Goal: Task Accomplishment & Management: Complete application form

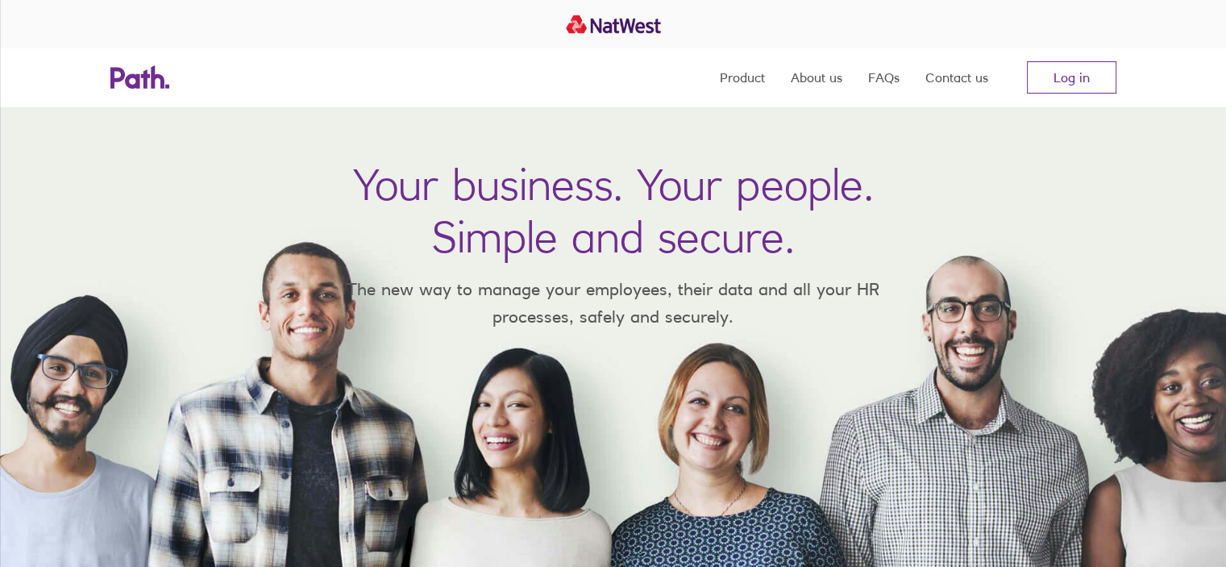
click at [1061, 100] on nav "Product About us FAQs Contact us Log in" at bounding box center [918, 77] width 397 height 58
click at [1073, 77] on link "Log in" at bounding box center [1071, 77] width 89 height 32
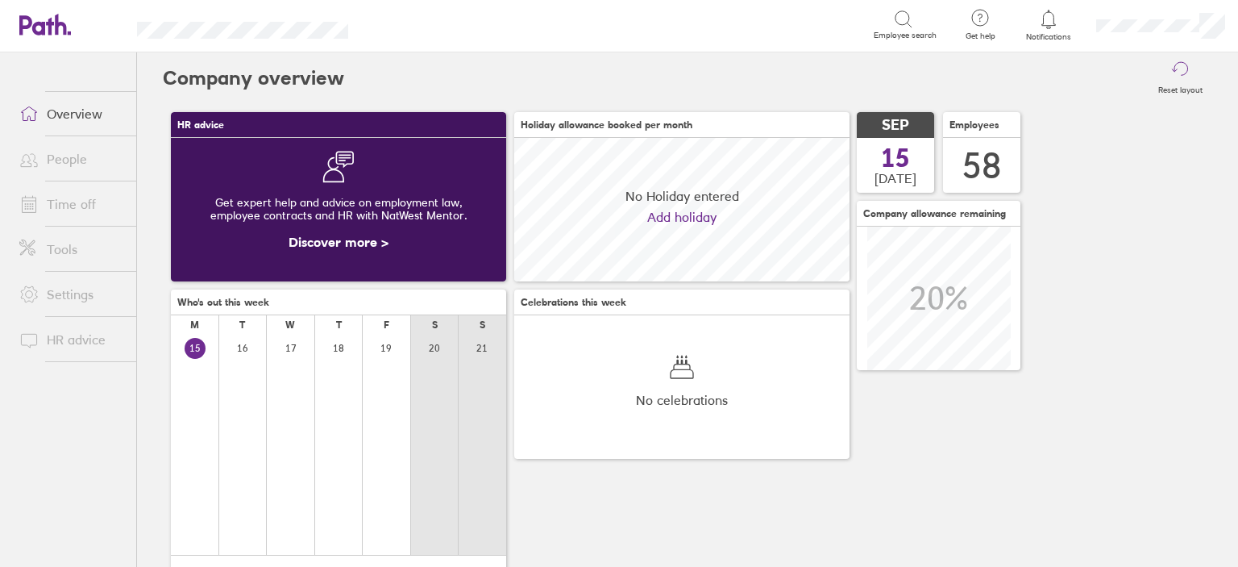
scroll to position [143, 335]
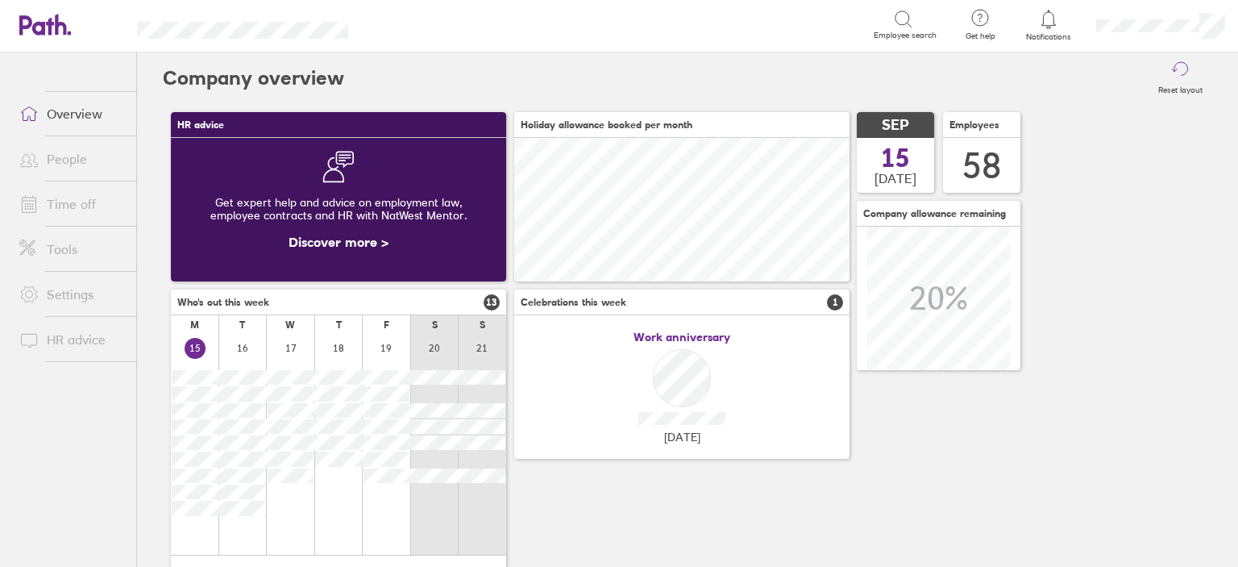
click at [84, 206] on link "Time off" at bounding box center [71, 204] width 130 height 32
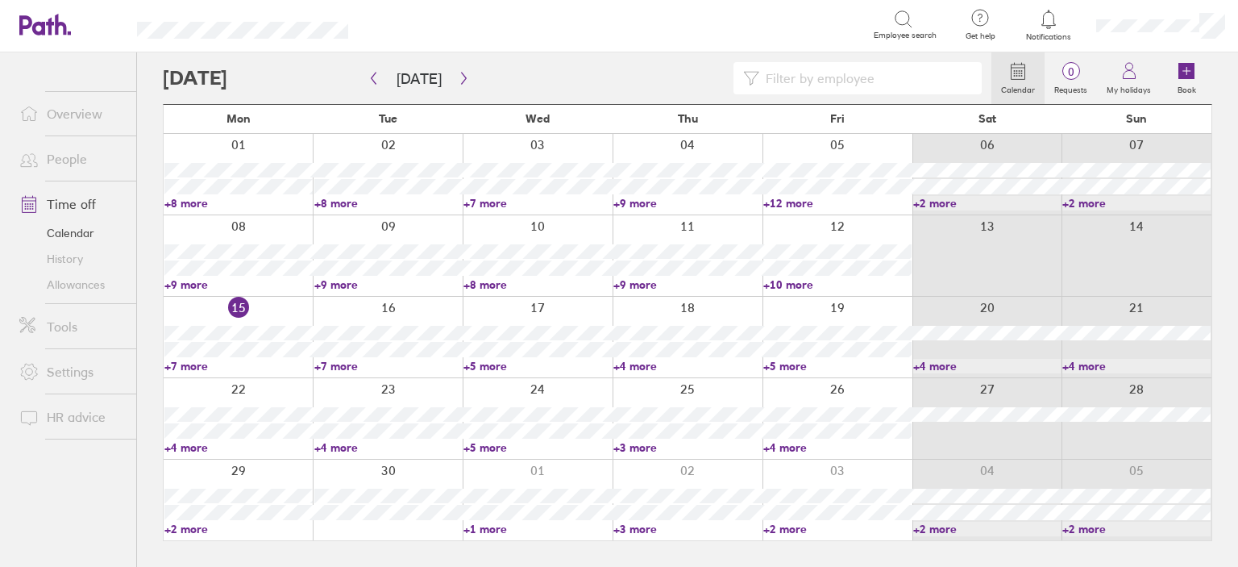
click at [813, 313] on div at bounding box center [837, 337] width 150 height 81
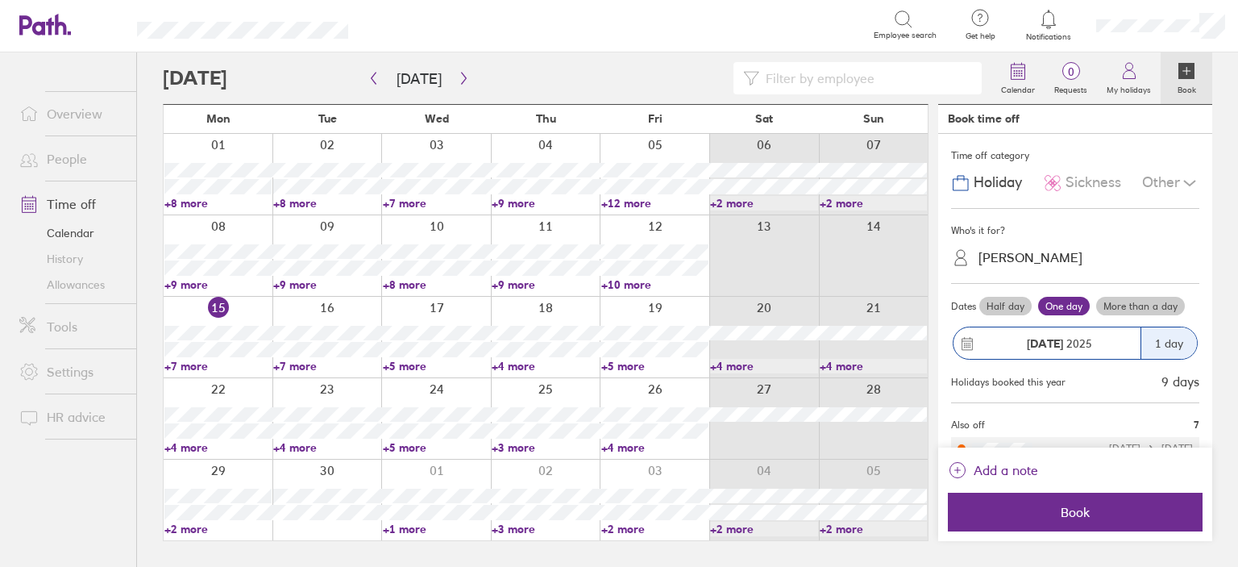
click at [1104, 181] on span "Sickness" at bounding box center [1093, 182] width 56 height 17
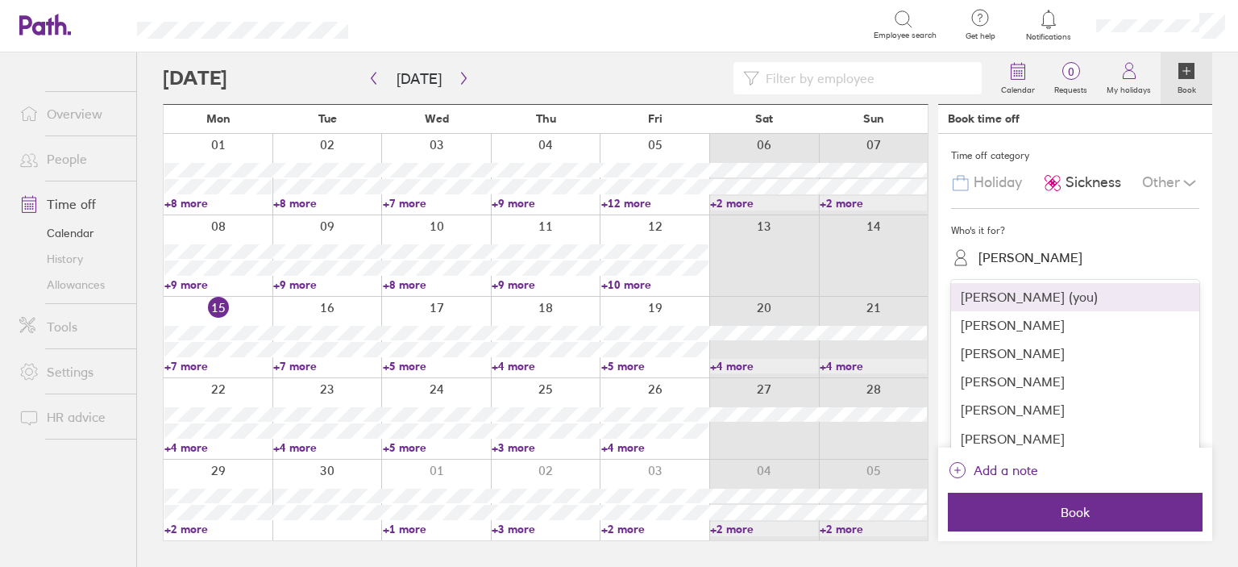
click at [1052, 256] on div "[PERSON_NAME]" at bounding box center [1030, 257] width 104 height 15
type input "dea"
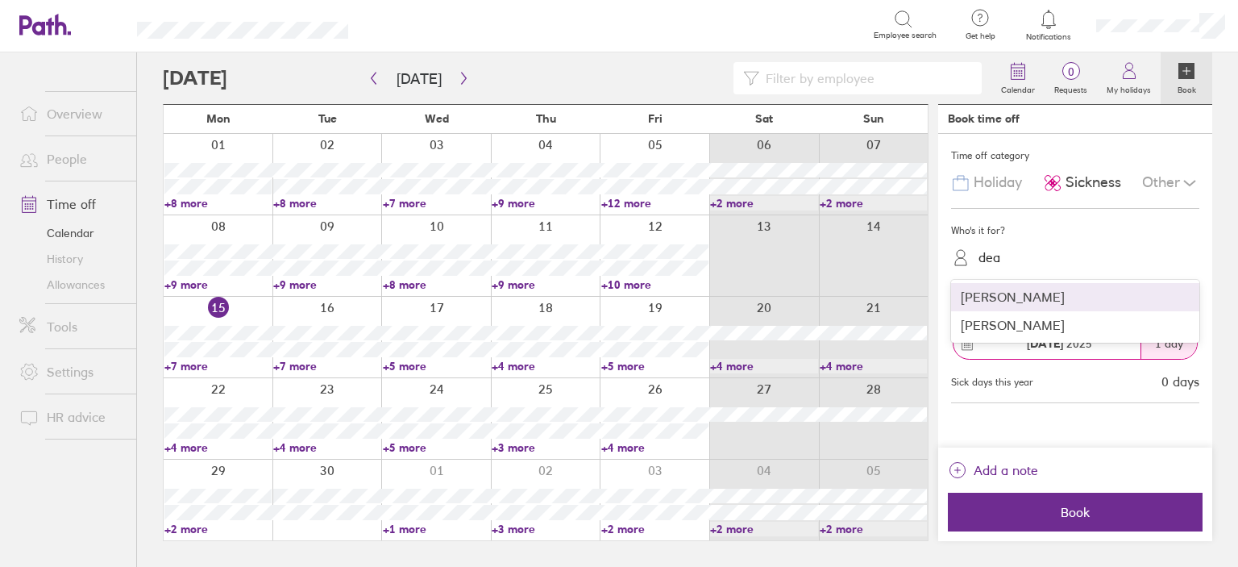
click at [1022, 292] on div "[PERSON_NAME]" at bounding box center [1075, 297] width 248 height 28
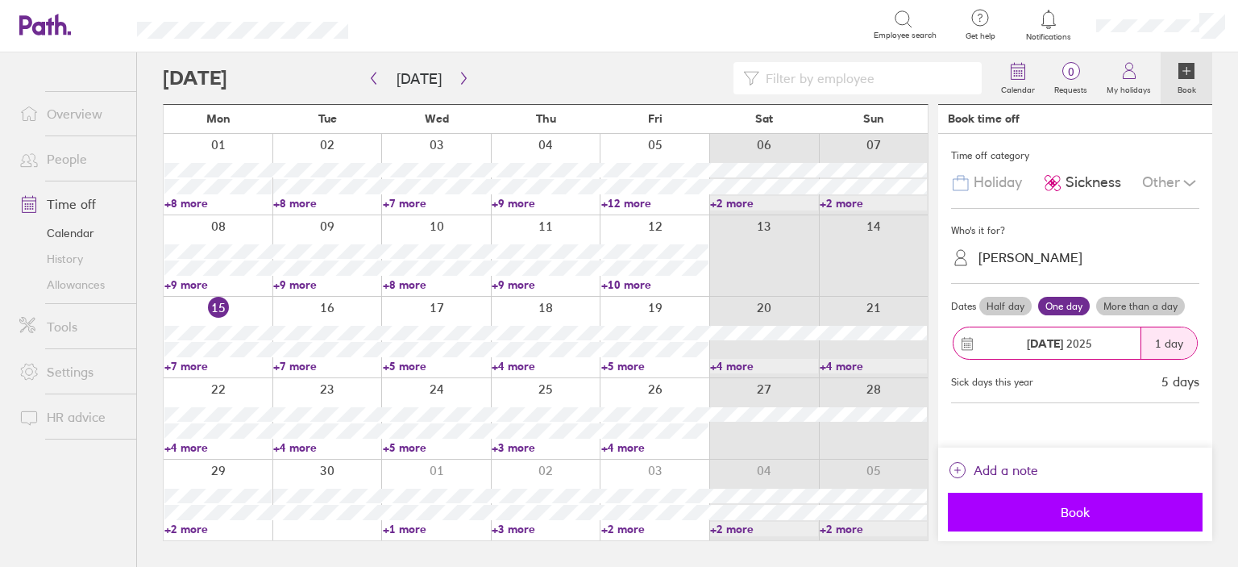
click at [1038, 515] on span "Book" at bounding box center [1075, 511] width 232 height 15
